Goal: Navigation & Orientation: Understand site structure

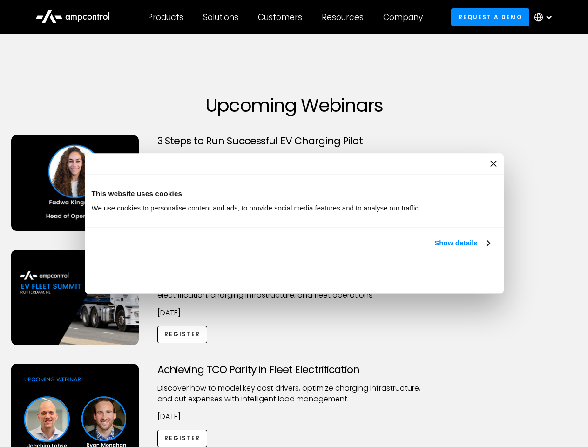
click at [434, 249] on link "Show details" at bounding box center [461, 242] width 55 height 11
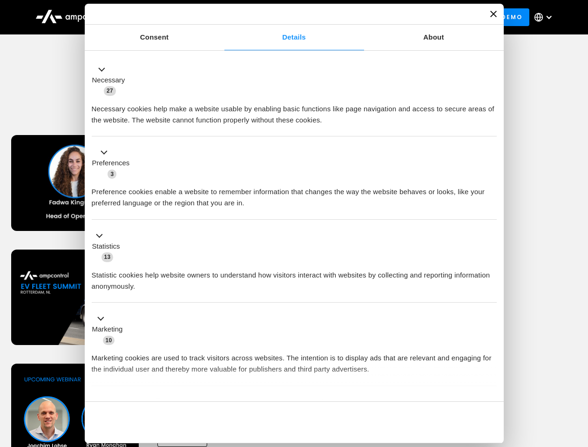
click at [491, 409] on button "Okay" at bounding box center [430, 422] width 134 height 27
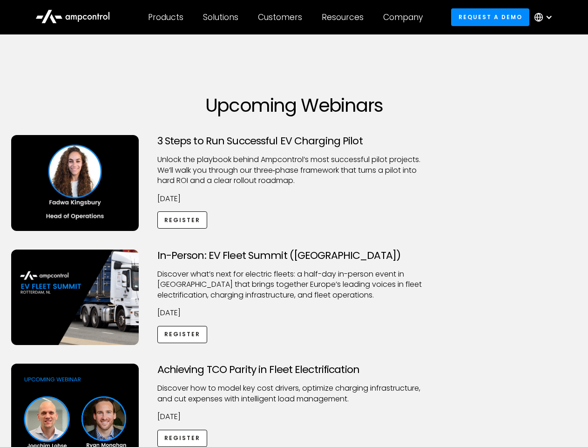
click at [578, 375] on div "Achieving TCO Parity in Fleet Electrification Discover how to model key cost dr…" at bounding box center [294, 437] width 585 height 146
click at [286, 17] on div "Customers" at bounding box center [280, 17] width 44 height 10
click at [165, 17] on div "Products" at bounding box center [165, 17] width 35 height 10
click at [221, 17] on div "Solutions" at bounding box center [220, 17] width 35 height 10
click at [282, 17] on div "Customers" at bounding box center [280, 17] width 44 height 10
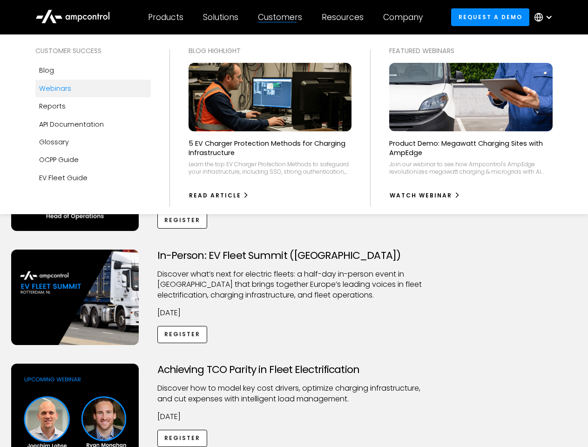
click at [344, 17] on div "Resources" at bounding box center [343, 17] width 42 height 10
click at [406, 17] on div "Company" at bounding box center [403, 17] width 40 height 10
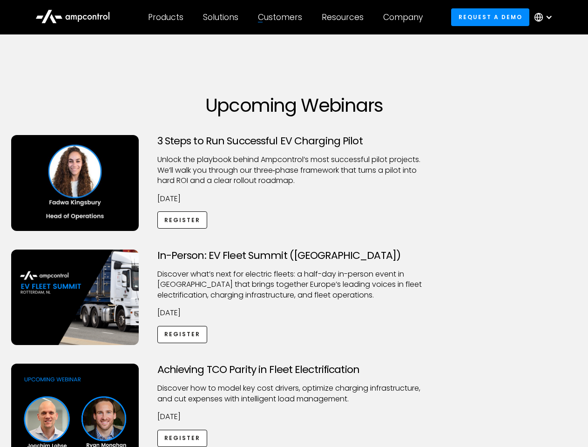
click at [546, 17] on div at bounding box center [548, 17] width 7 height 7
